Goal: Navigation & Orientation: Find specific page/section

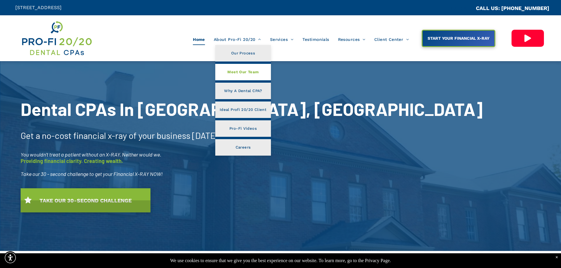
click at [247, 73] on span "Meet Our Team" at bounding box center [242, 72] width 31 height 8
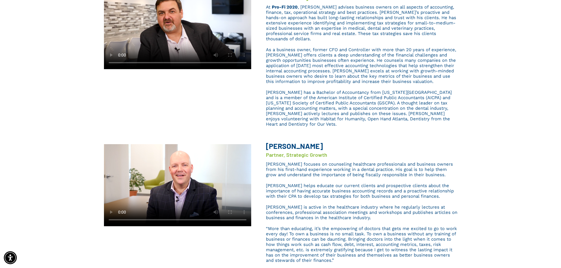
scroll to position [147, 0]
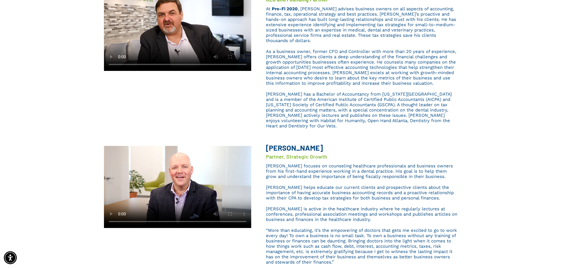
click at [156, 44] on video at bounding box center [177, 29] width 147 height 84
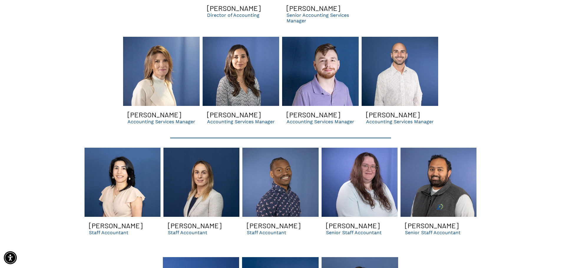
scroll to position [1236, 0]
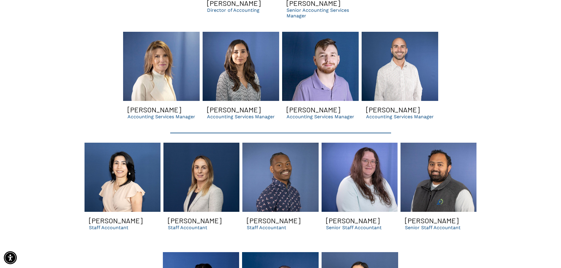
click at [454, 191] on link "Hiren | dental cpa firm in suwanee ga" at bounding box center [438, 177] width 76 height 69
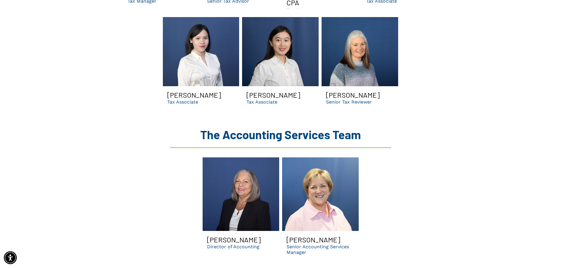
scroll to position [913, 0]
